Goal: Navigation & Orientation: Find specific page/section

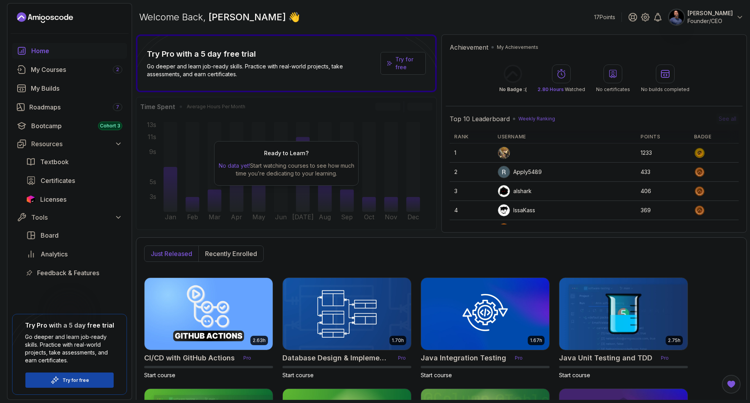
select select "English"
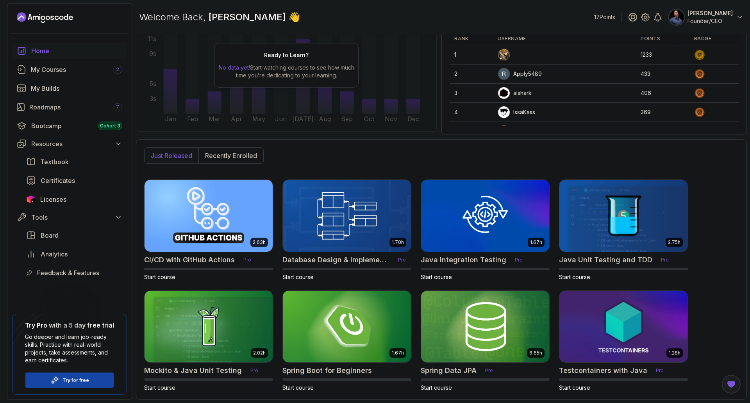
click at [713, 170] on div "Just released Recently enrolled 2.63h CI/CD with GitHub Actions Pro Start cours…" at bounding box center [441, 269] width 611 height 261
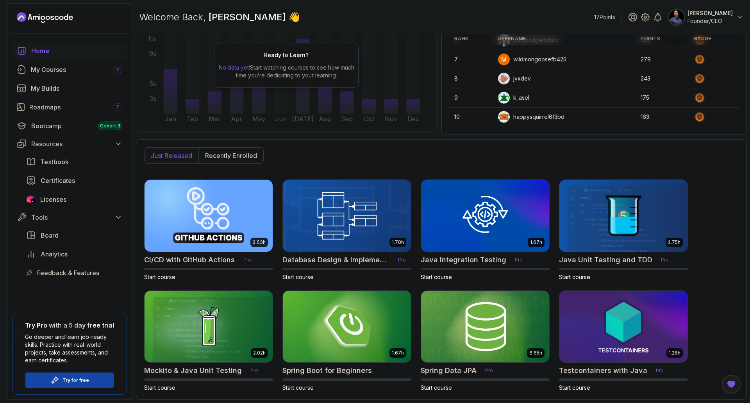
click at [432, 11] on div "Welcome Back, [PERSON_NAME] 👋 17 Points [PERSON_NAME] Founder/CEO" at bounding box center [441, 17] width 611 height 28
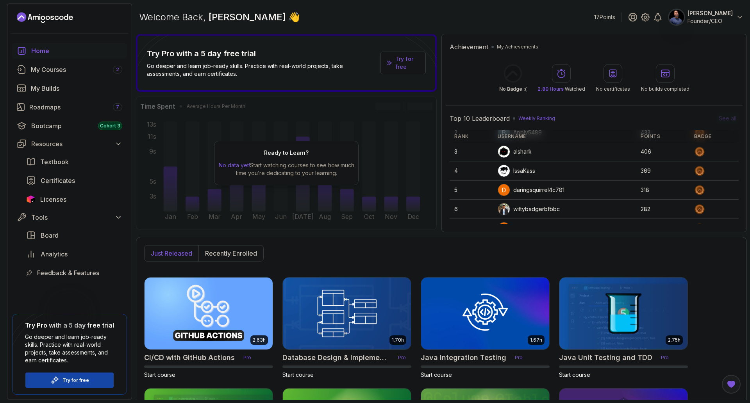
scroll to position [0, 0]
click at [68, 73] on div "My Courses 2" at bounding box center [76, 69] width 91 height 9
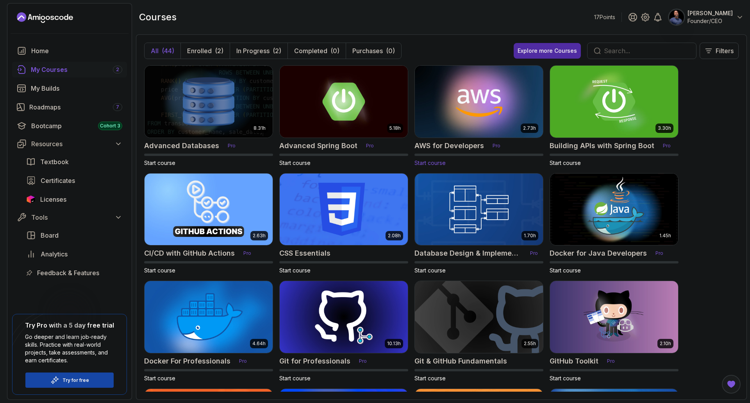
click at [445, 148] on h2 "AWS for Developers" at bounding box center [450, 145] width 70 height 11
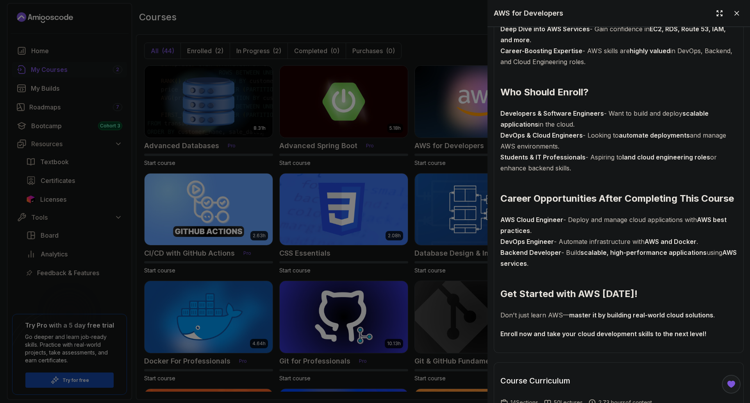
scroll to position [846, 0]
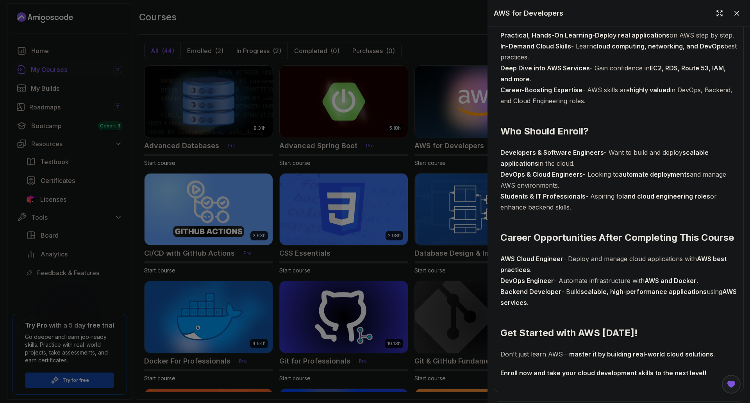
click at [425, 35] on div at bounding box center [375, 201] width 750 height 403
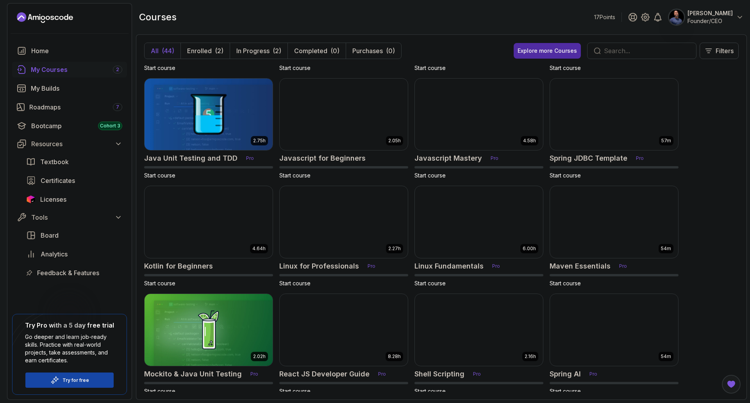
scroll to position [703, 0]
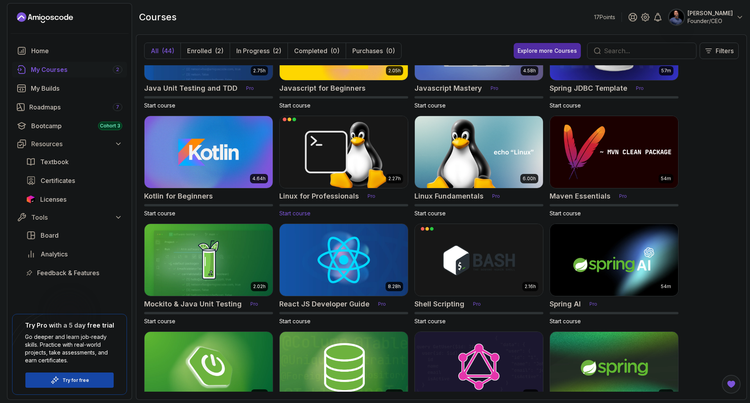
click at [286, 198] on h2 "Linux for Professionals" at bounding box center [319, 196] width 80 height 11
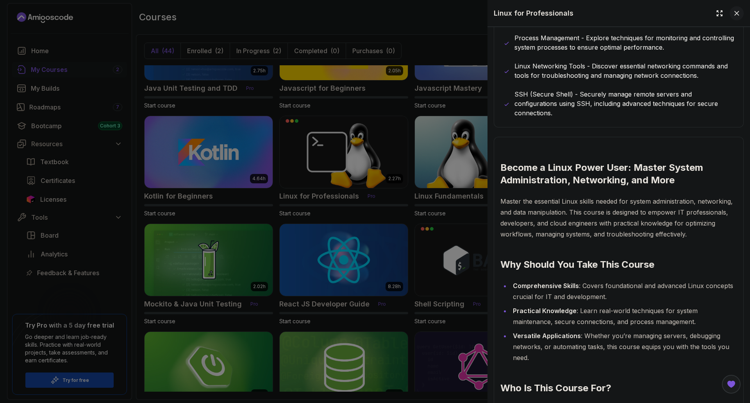
click at [735, 12] on icon at bounding box center [737, 13] width 4 height 4
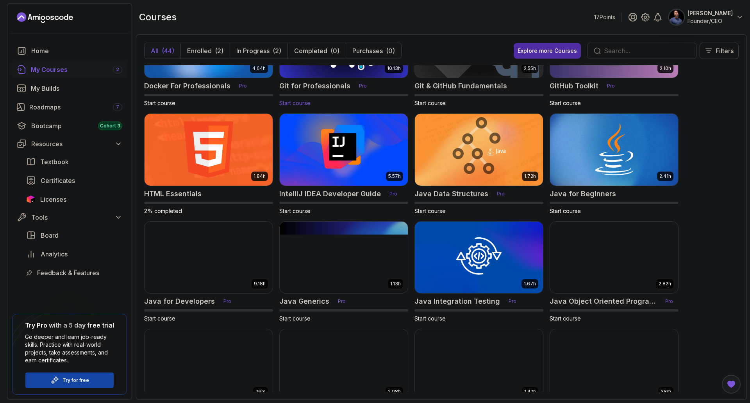
scroll to position [352, 0]
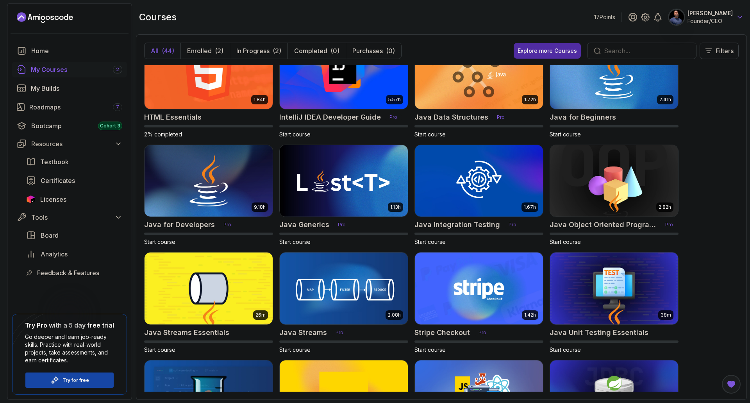
click at [736, 15] on icon at bounding box center [740, 17] width 8 height 8
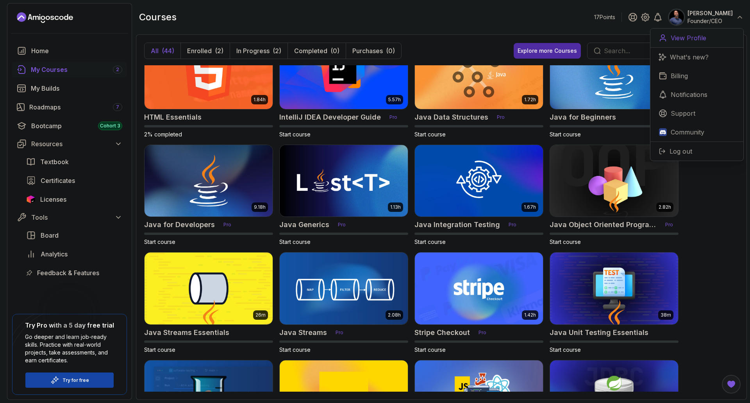
click at [695, 42] on p "View Profile" at bounding box center [689, 37] width 36 height 9
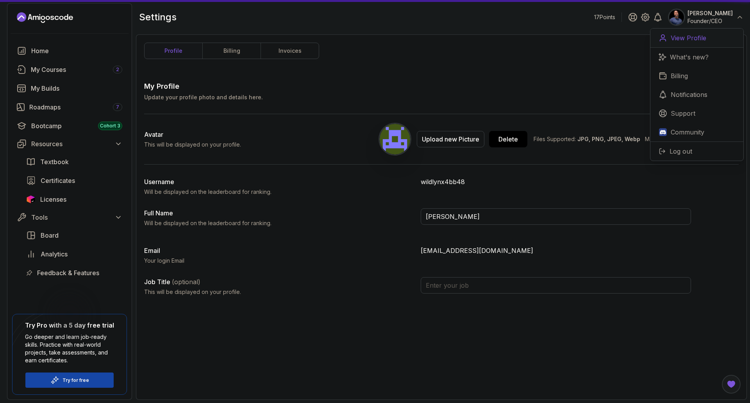
type input "Founder/CEO"
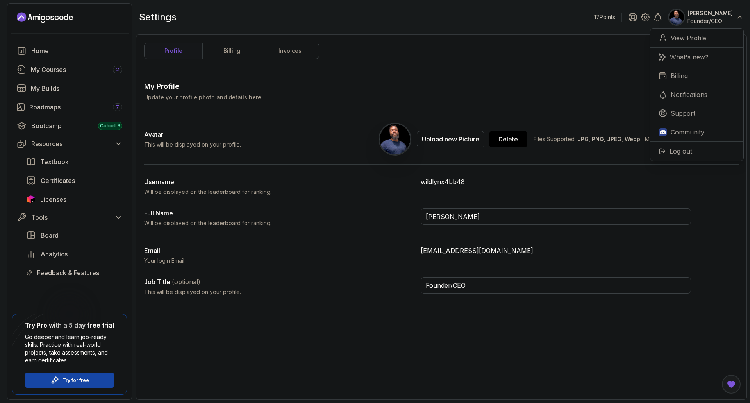
click at [476, 75] on div "profile billing invoices My Profile Update your profile photo and details here.…" at bounding box center [441, 217] width 595 height 349
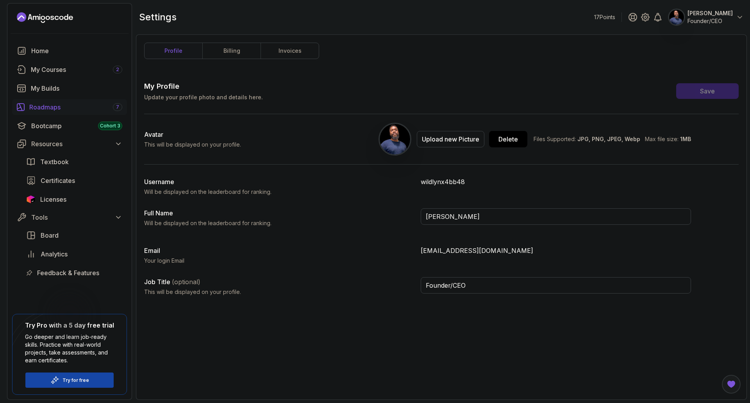
click at [79, 106] on div "Roadmaps 7" at bounding box center [75, 106] width 93 height 9
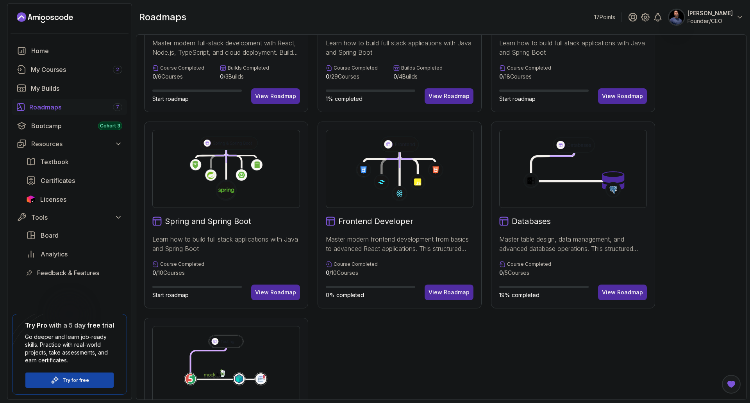
scroll to position [230, 0]
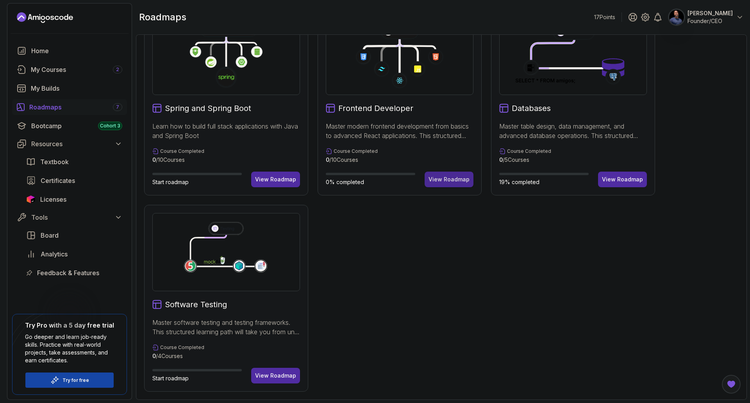
click at [443, 177] on div "View Roadmap" at bounding box center [449, 179] width 41 height 8
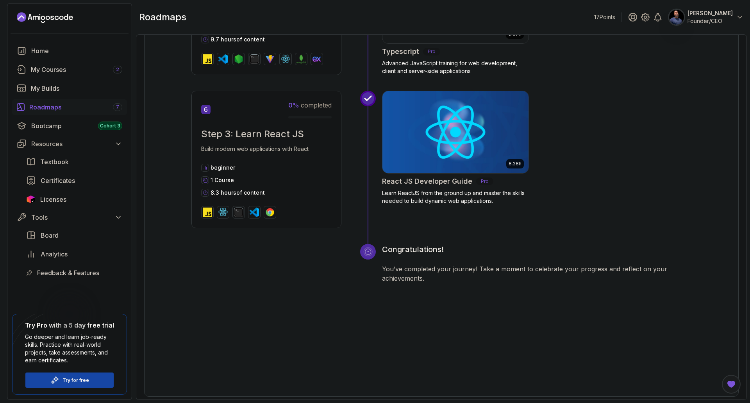
scroll to position [1024, 0]
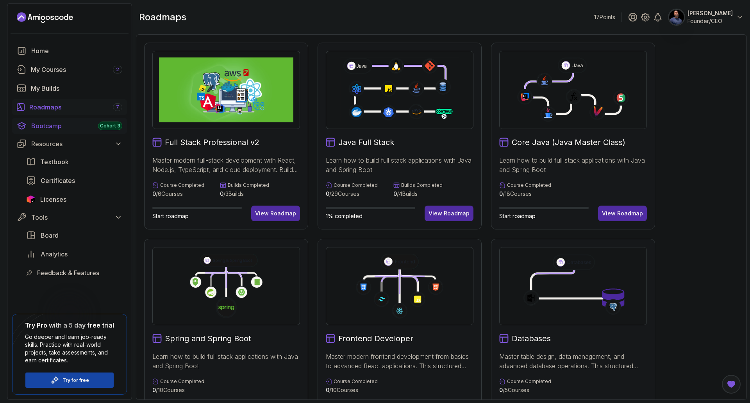
click at [43, 124] on div "Bootcamp Cohort 3" at bounding box center [76, 125] width 91 height 9
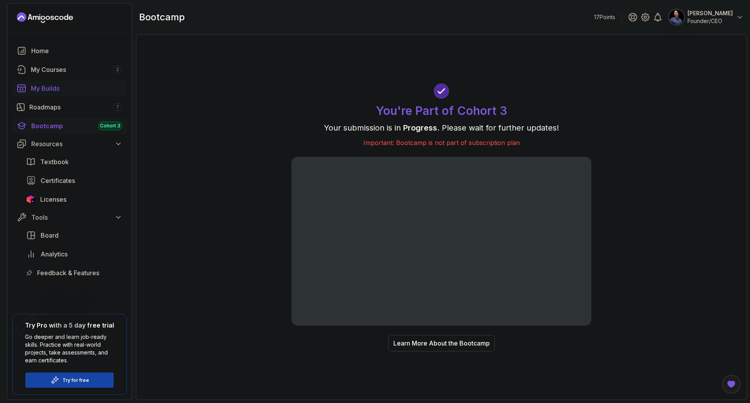
click at [41, 89] on div "My Builds" at bounding box center [76, 88] width 91 height 9
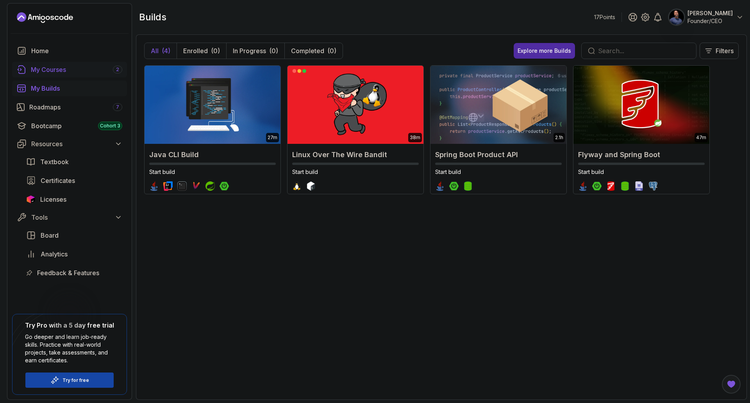
click at [55, 70] on div "My Courses 2" at bounding box center [76, 69] width 91 height 9
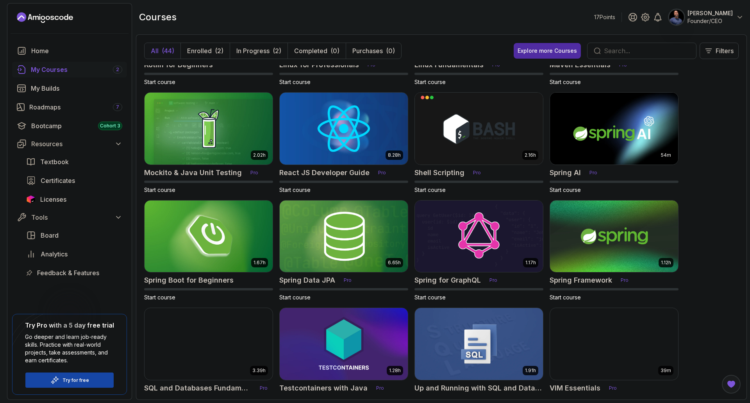
scroll to position [822, 0]
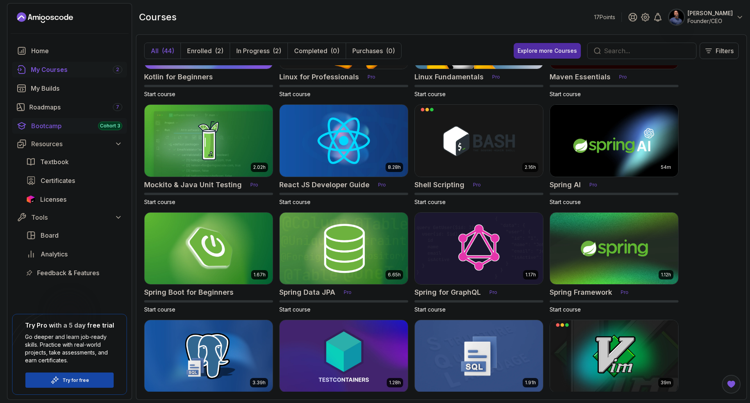
click at [53, 126] on div "Bootcamp Cohort 3" at bounding box center [76, 125] width 91 height 9
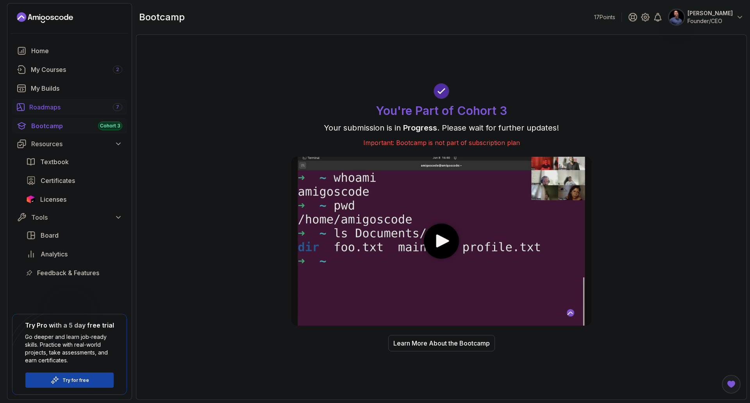
click at [47, 109] on div "Roadmaps 7" at bounding box center [75, 106] width 93 height 9
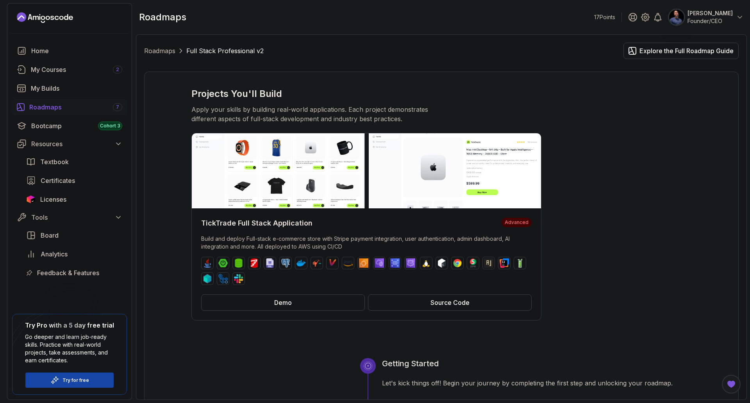
select select "English"
click at [46, 51] on div "Home" at bounding box center [76, 50] width 91 height 9
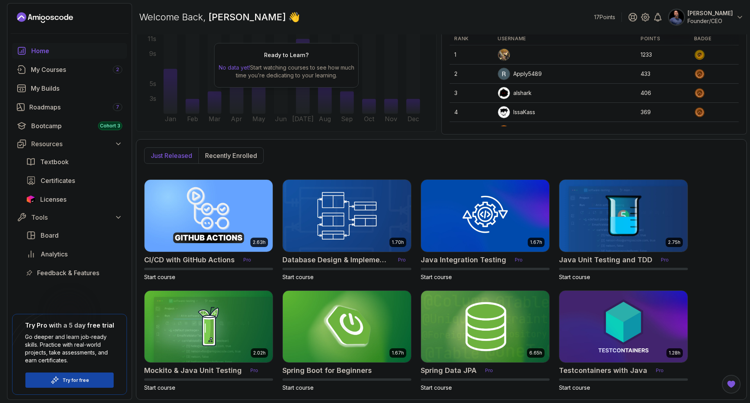
scroll to position [39, 0]
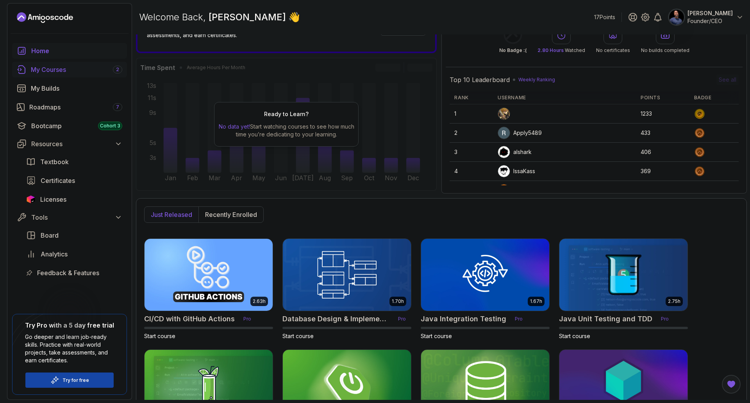
click at [48, 67] on div "My Courses 2" at bounding box center [76, 69] width 91 height 9
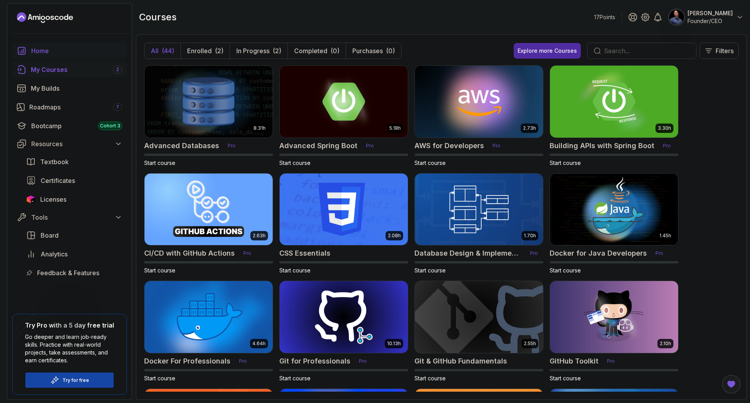
click at [44, 51] on div "Home" at bounding box center [76, 50] width 91 height 9
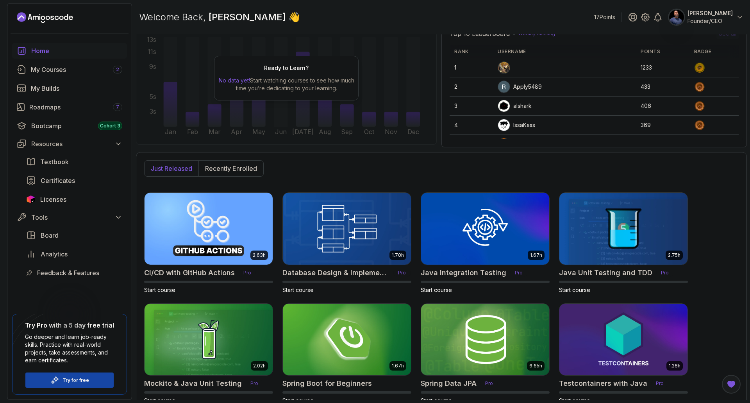
scroll to position [98, 0]
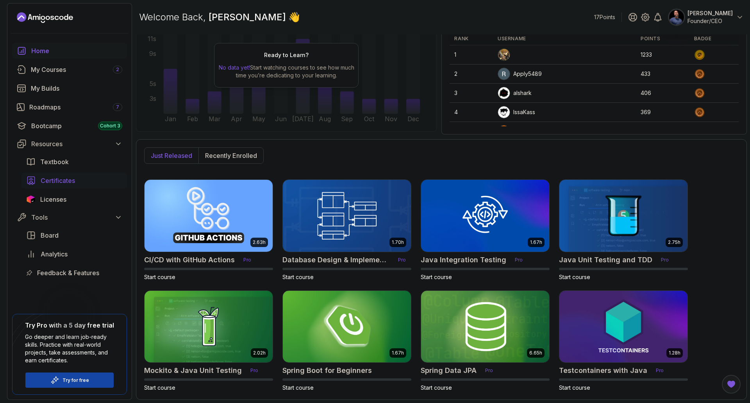
click at [66, 178] on span "Certificates" at bounding box center [58, 180] width 34 height 9
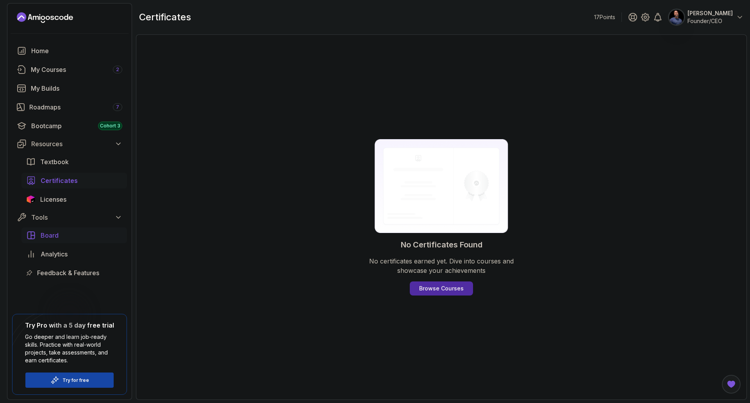
click at [55, 234] on span "Board" at bounding box center [50, 235] width 18 height 9
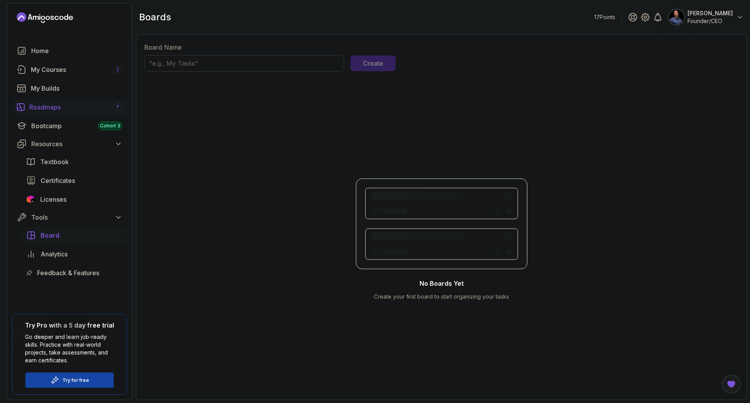
click at [45, 107] on div "Roadmaps 7" at bounding box center [75, 106] width 93 height 9
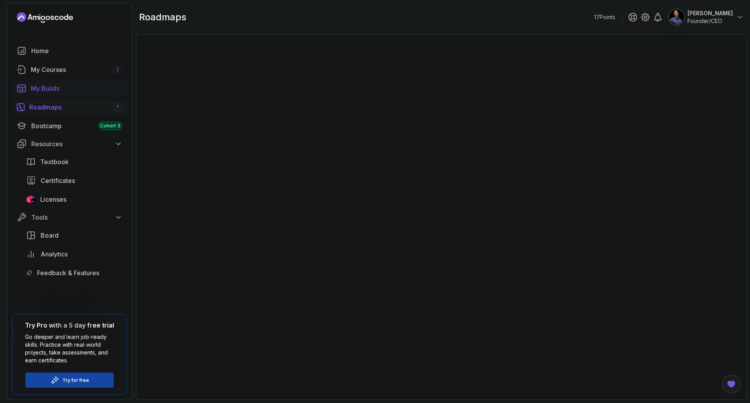
click at [46, 129] on div "Bootcamp Cohort 3" at bounding box center [76, 125] width 91 height 9
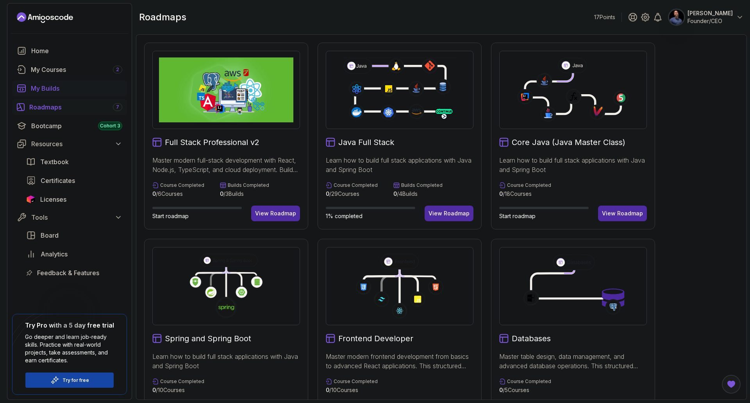
click at [49, 88] on div "My Builds" at bounding box center [76, 88] width 91 height 9
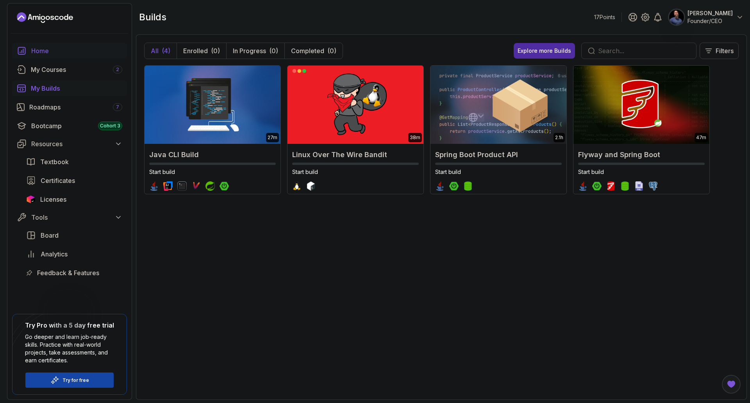
click at [44, 51] on div "Home" at bounding box center [76, 50] width 91 height 9
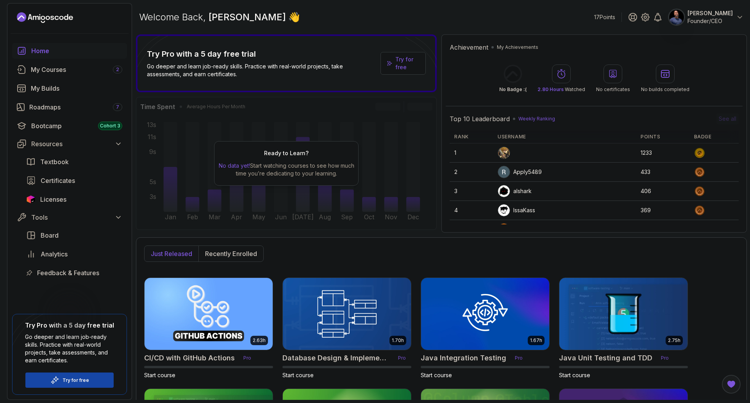
scroll to position [98, 0]
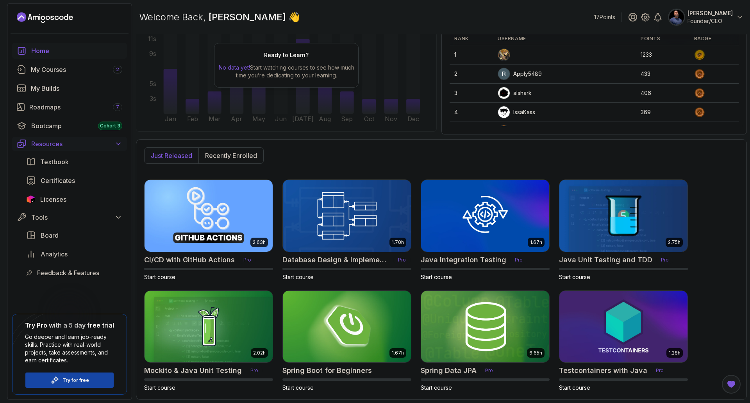
click at [116, 140] on icon at bounding box center [118, 144] width 8 height 8
click at [41, 48] on div "Home" at bounding box center [76, 50] width 91 height 9
